Goal: Transaction & Acquisition: Purchase product/service

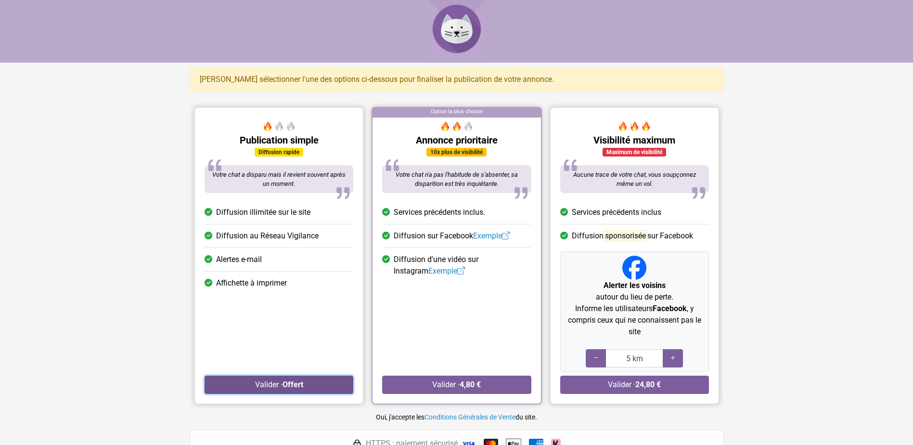
click at [277, 388] on button "Valider · Offert" at bounding box center [279, 384] width 149 height 18
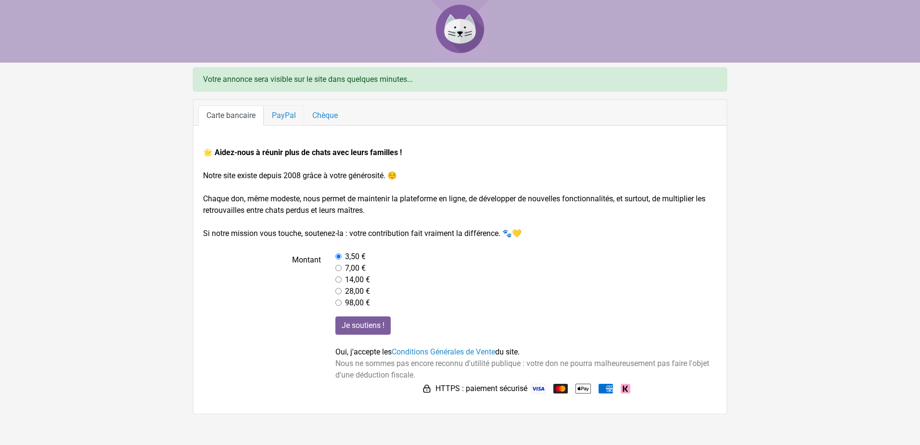
click at [286, 117] on link "PayPal" at bounding box center [284, 115] width 40 height 20
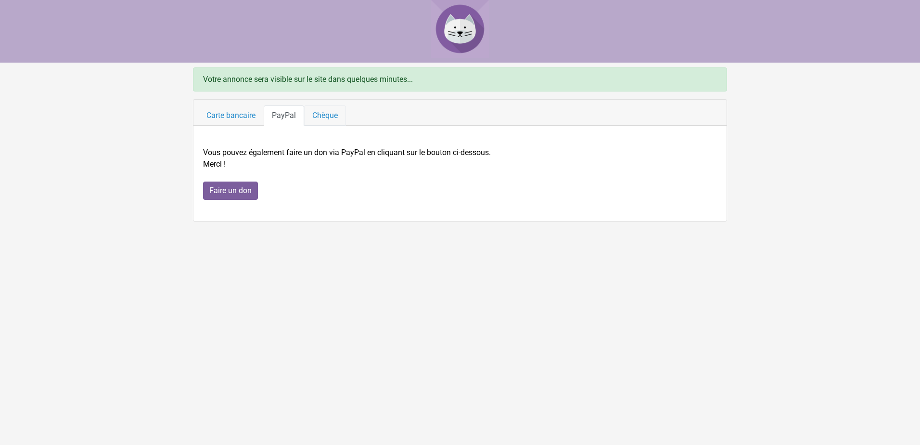
click at [314, 114] on link "Chèque" at bounding box center [325, 115] width 42 height 20
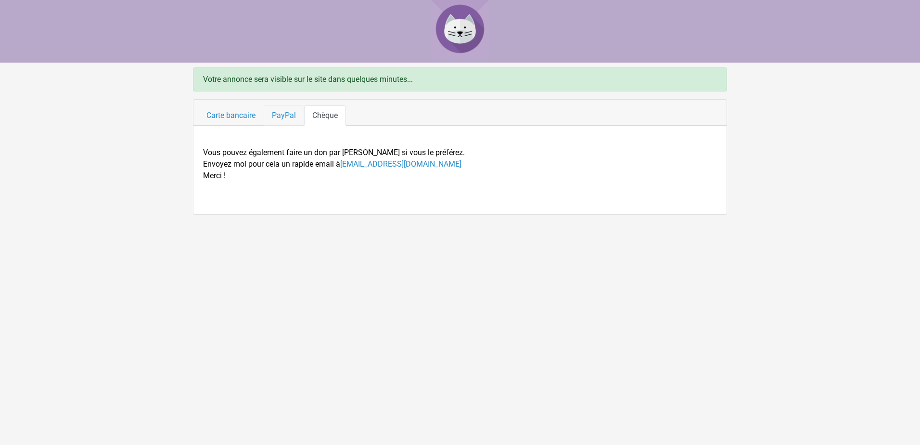
click at [284, 114] on link "PayPal" at bounding box center [284, 115] width 40 height 20
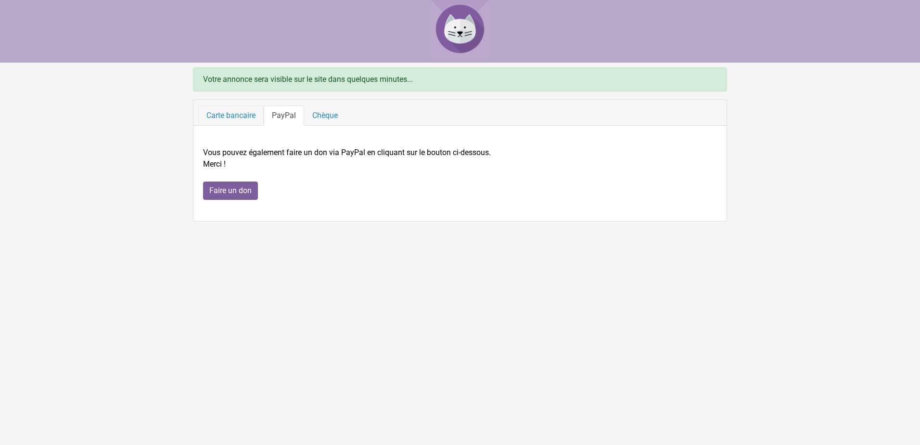
click at [245, 116] on link "Carte bancaire" at bounding box center [230, 115] width 65 height 20
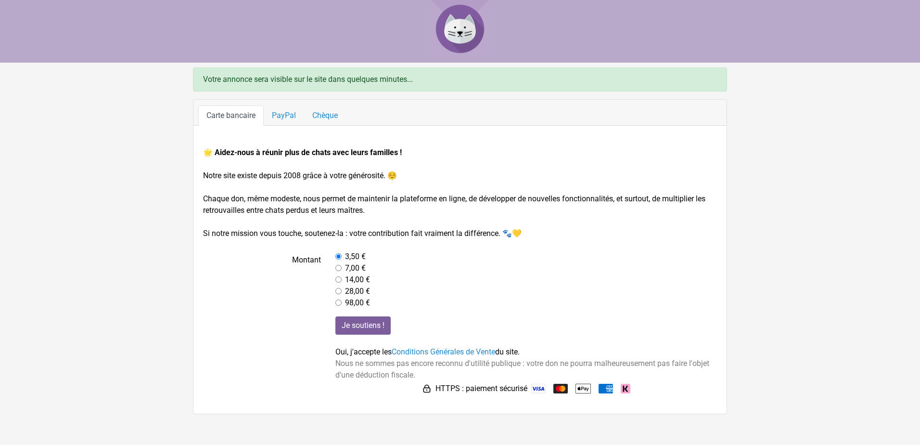
click at [451, 29] on img at bounding box center [460, 29] width 58 height 58
